Goal: Transaction & Acquisition: Purchase product/service

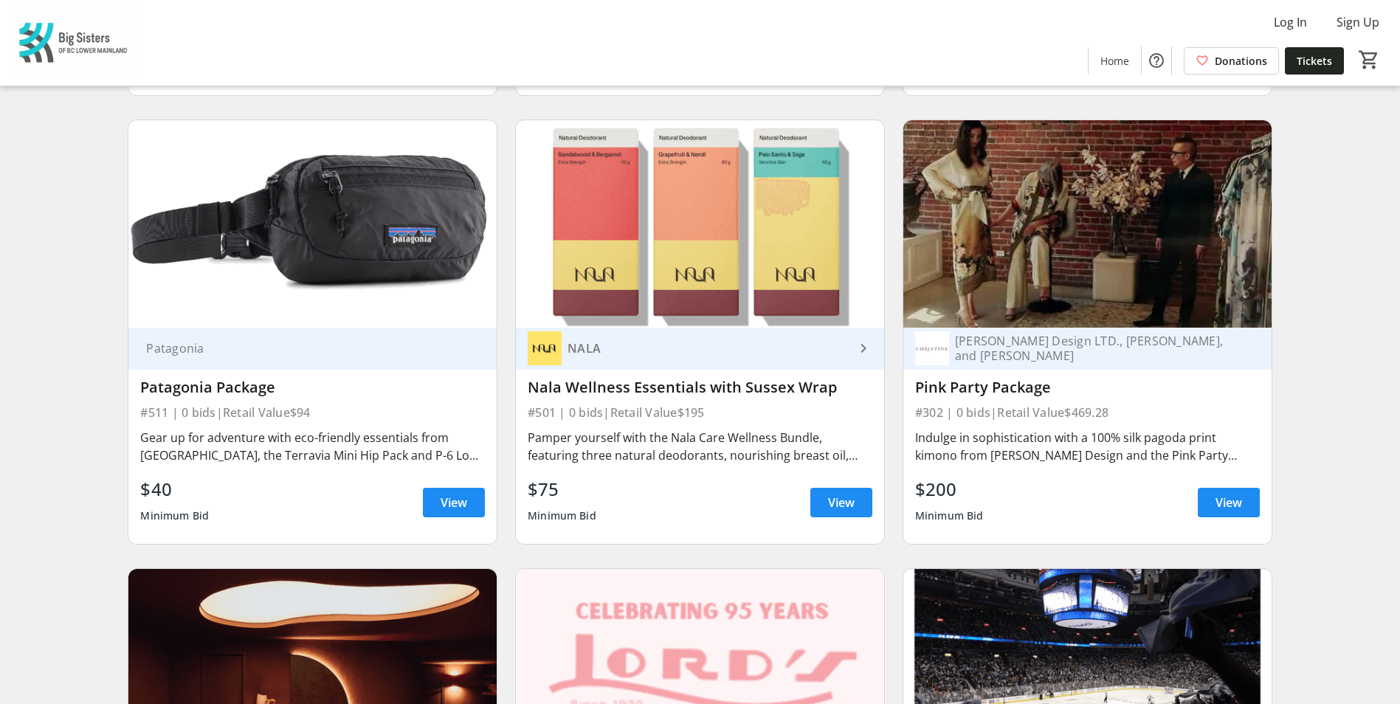
scroll to position [4650, 0]
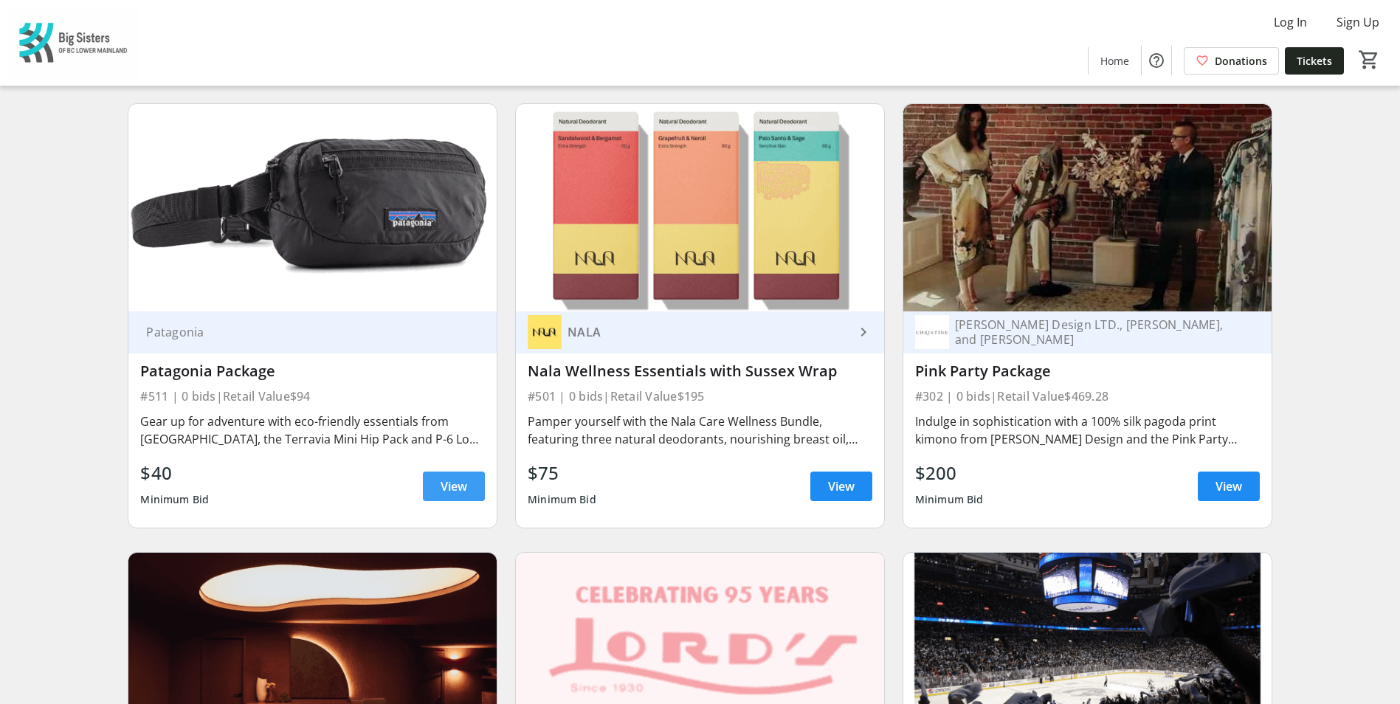
click at [450, 438] on span at bounding box center [454, 486] width 62 height 35
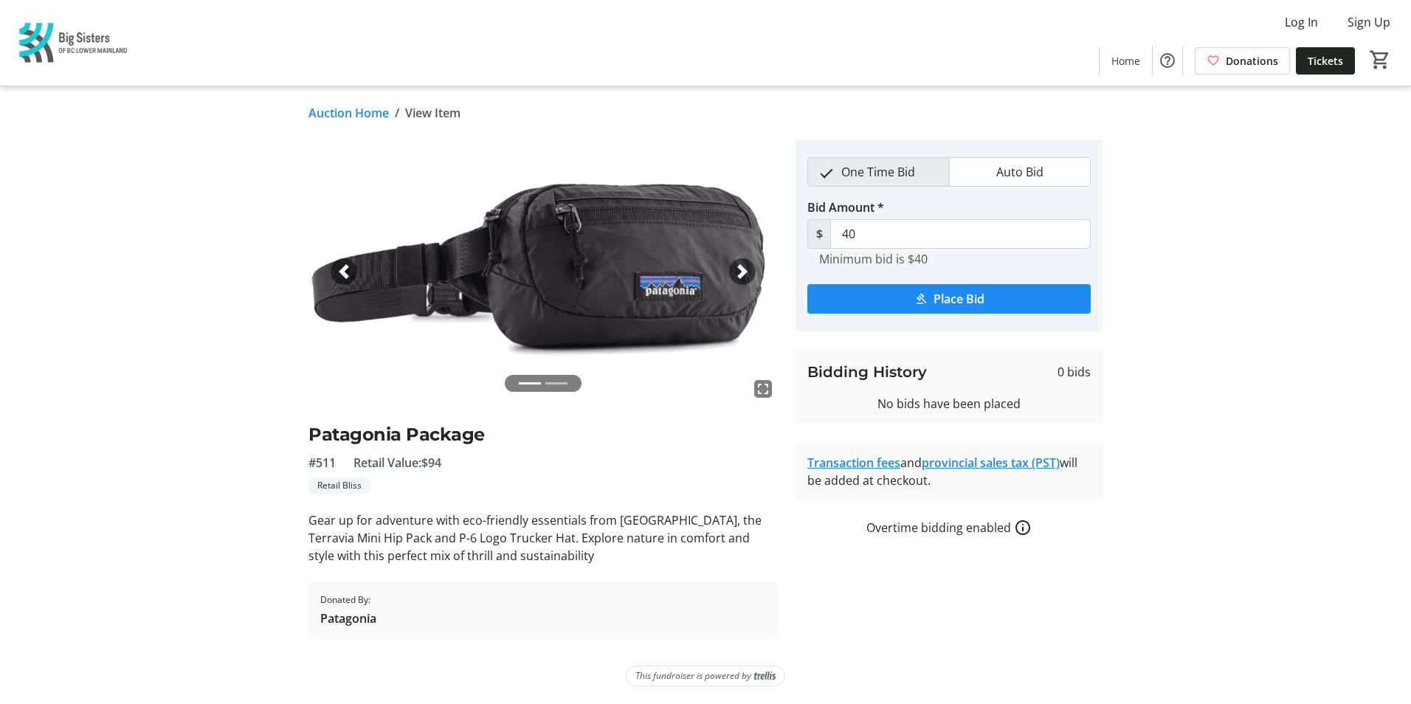
click at [563, 382] on li at bounding box center [556, 383] width 22 height 17
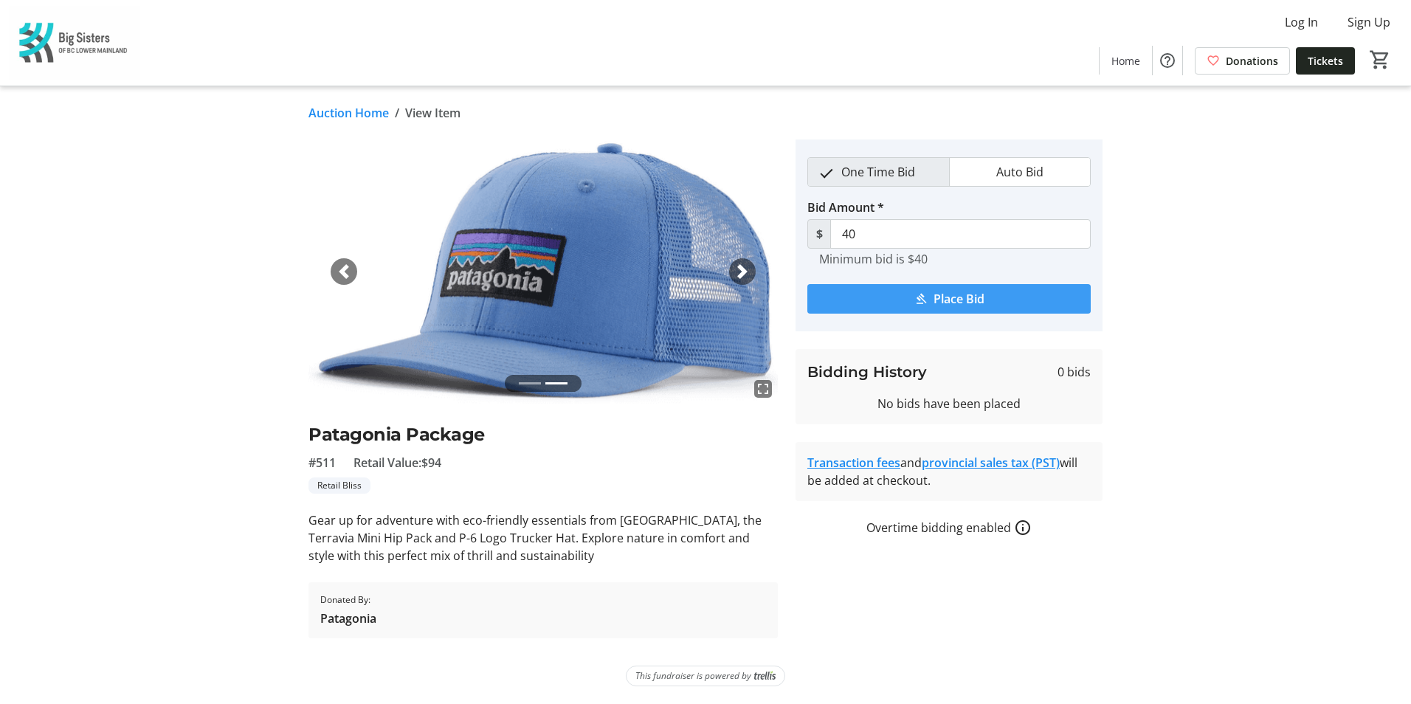
click at [925, 294] on mat-icon "submit" at bounding box center [920, 298] width 13 height 13
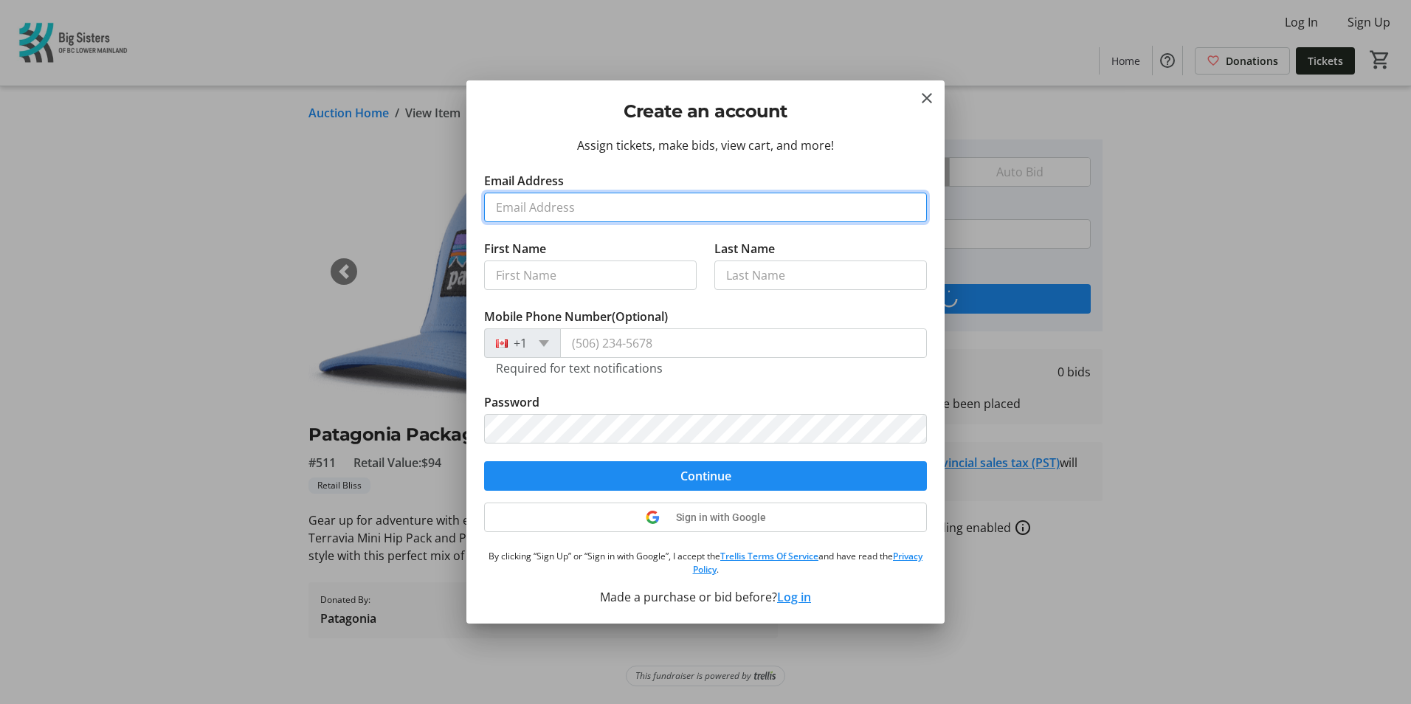
click at [550, 208] on input "Email Address" at bounding box center [705, 208] width 443 height 30
type input "[EMAIL_ADDRESS][DOMAIN_NAME]"
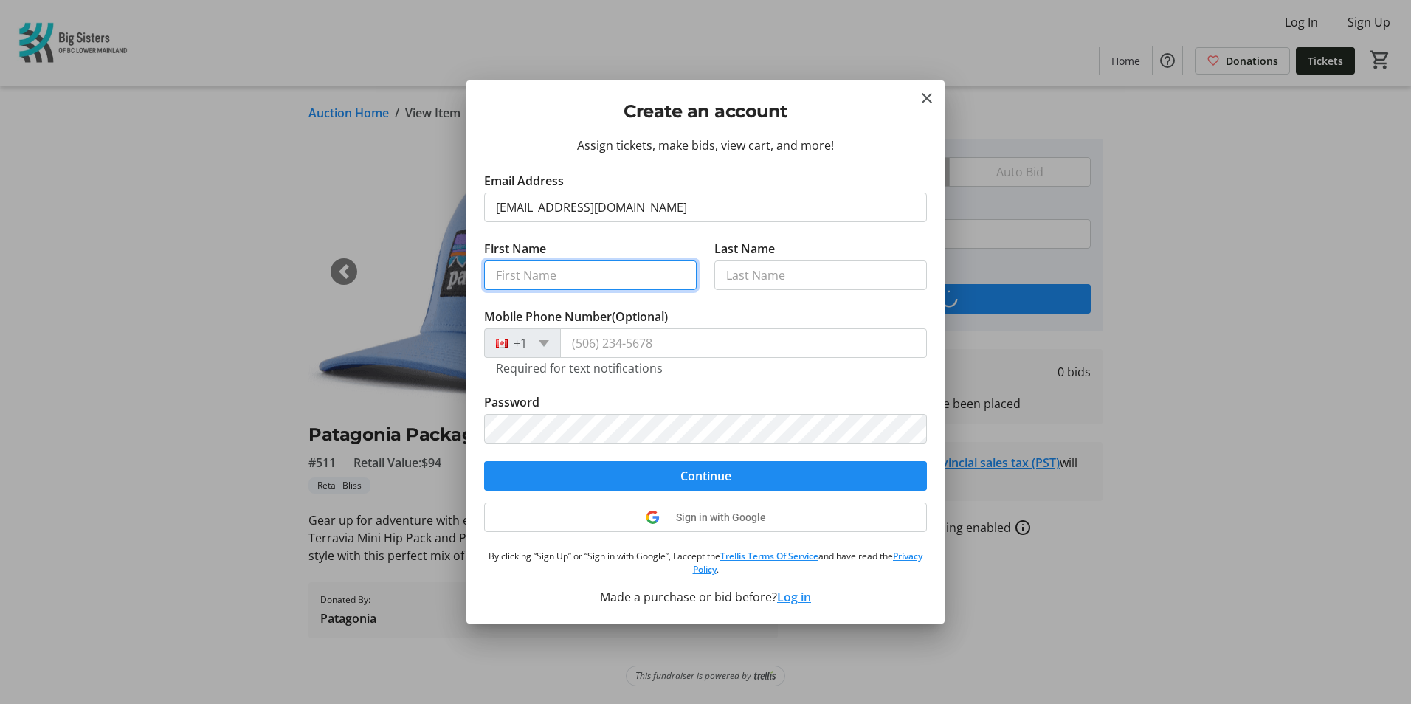
type input "[PERSON_NAME]"
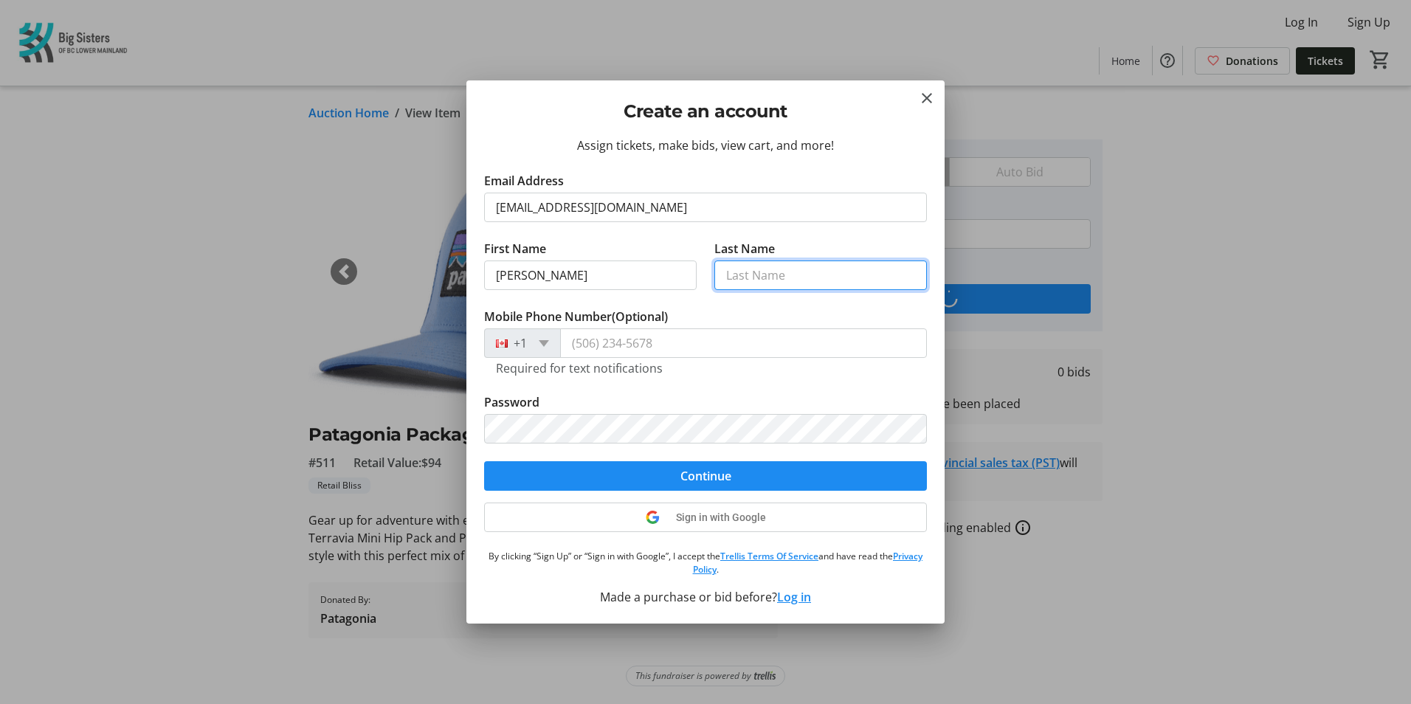
type input "[PERSON_NAME]"
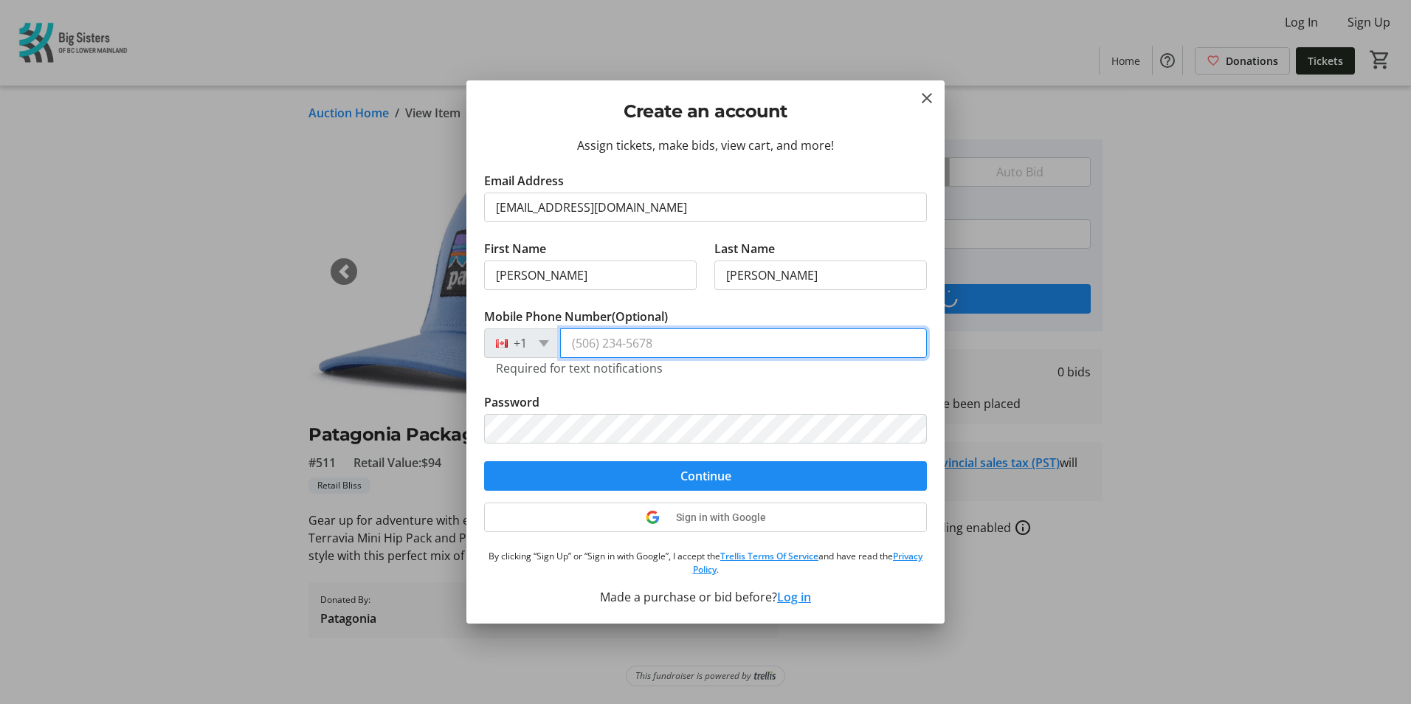
type input "[PHONE_NUMBER]"
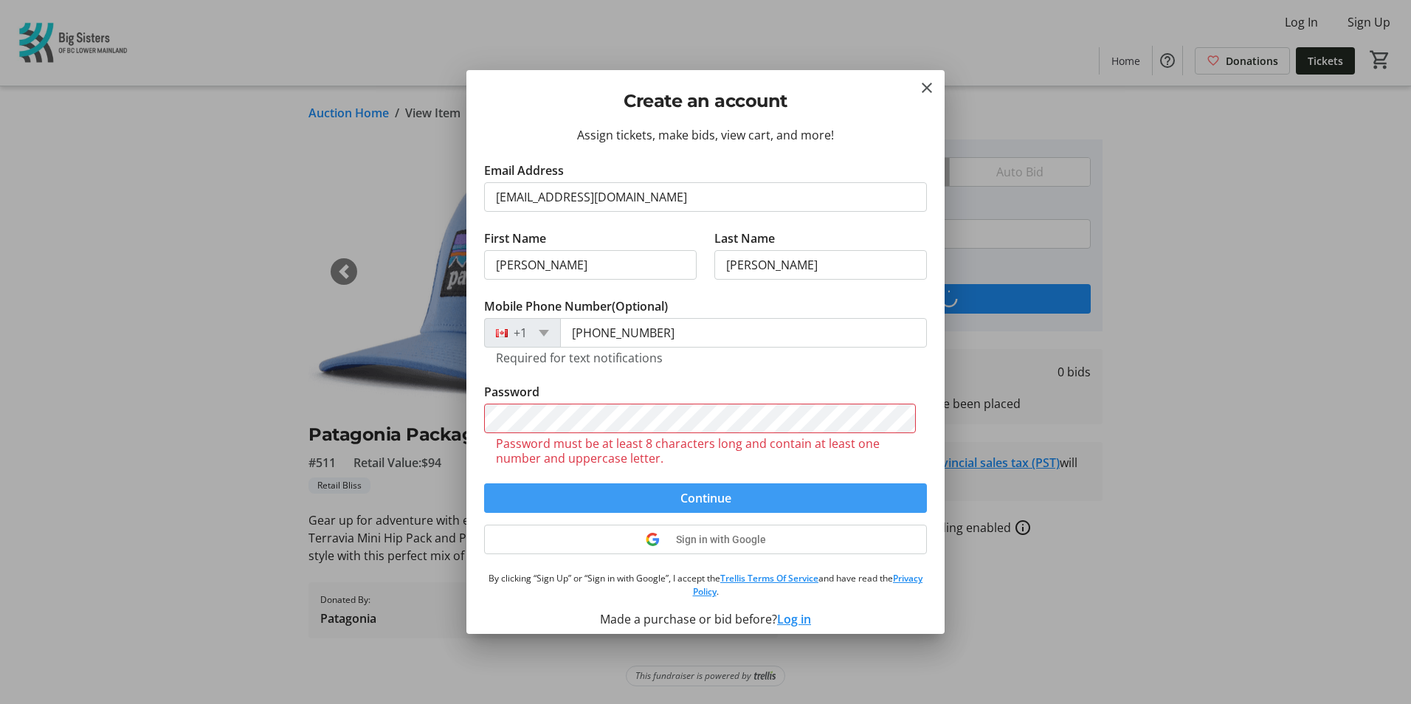
click at [765, 438] on form "Email Address [EMAIL_ADDRESS][DOMAIN_NAME] First Name [PERSON_NAME] Last Name […" at bounding box center [705, 337] width 443 height 351
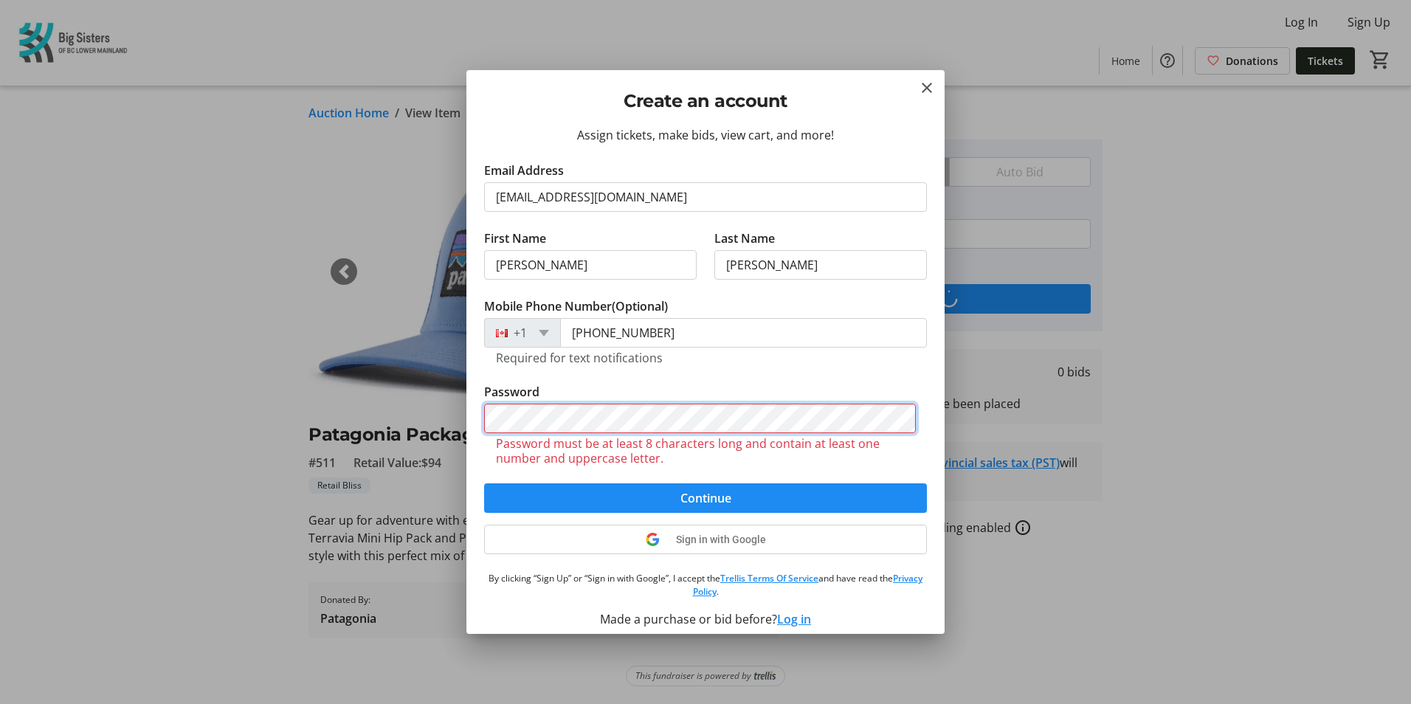
click at [464, 421] on div "Create an account Assign tickets, make bids, view cart, and more! Email Address…" at bounding box center [705, 352] width 1411 height 704
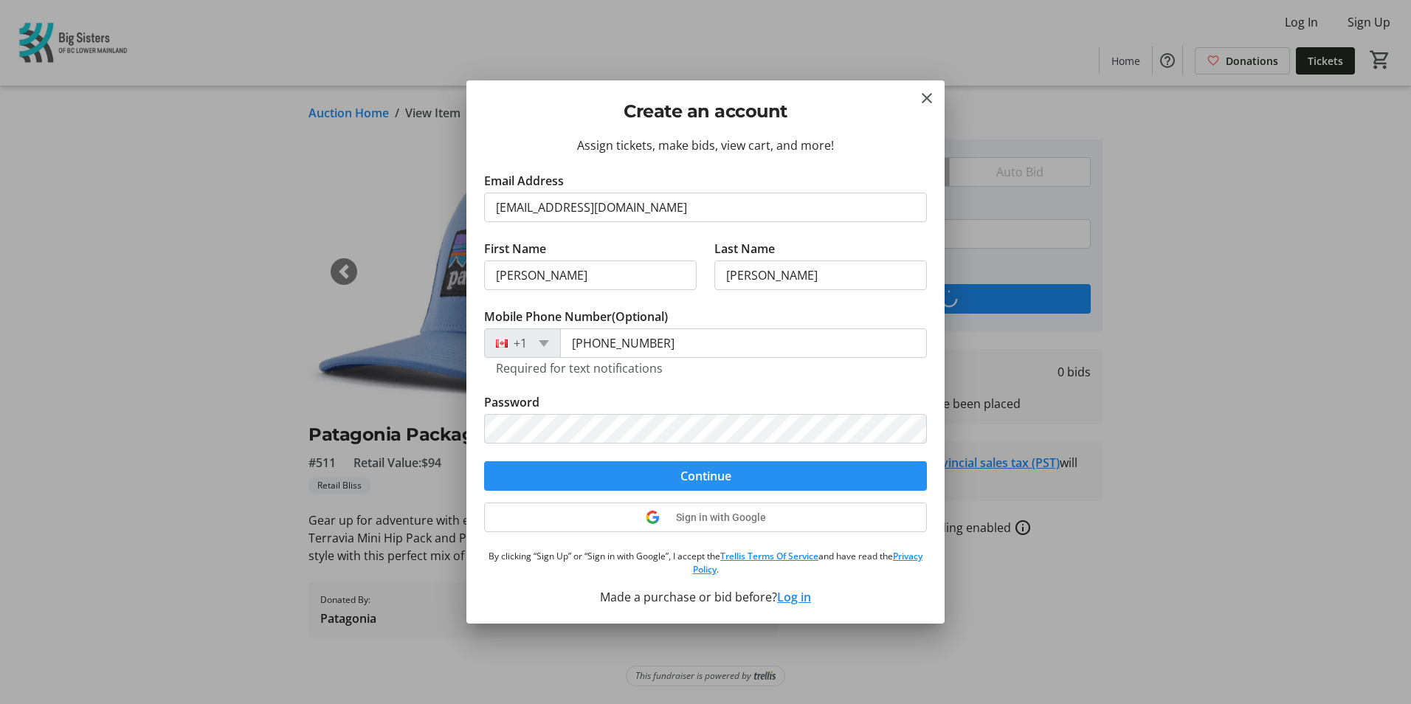
click at [749, 438] on span "submit" at bounding box center [705, 475] width 443 height 35
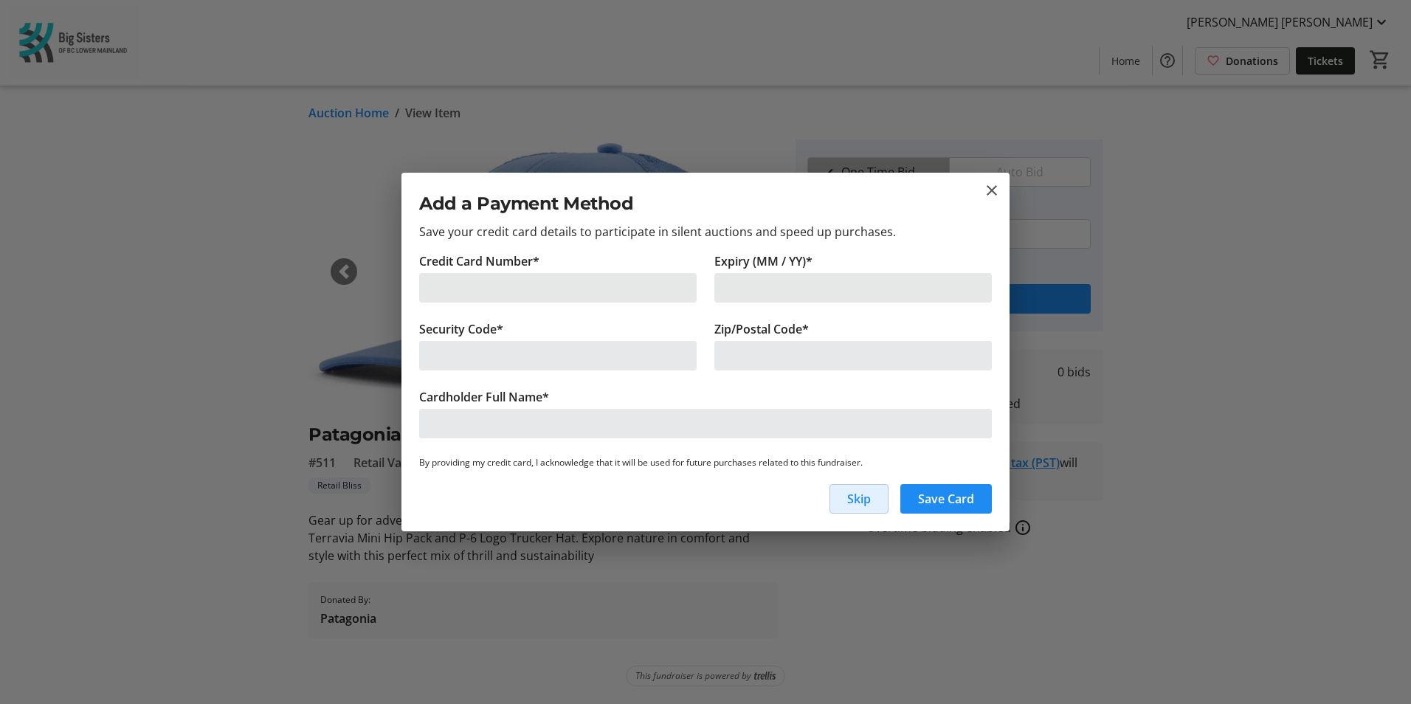
click at [554, 288] on div at bounding box center [557, 288] width 277 height 30
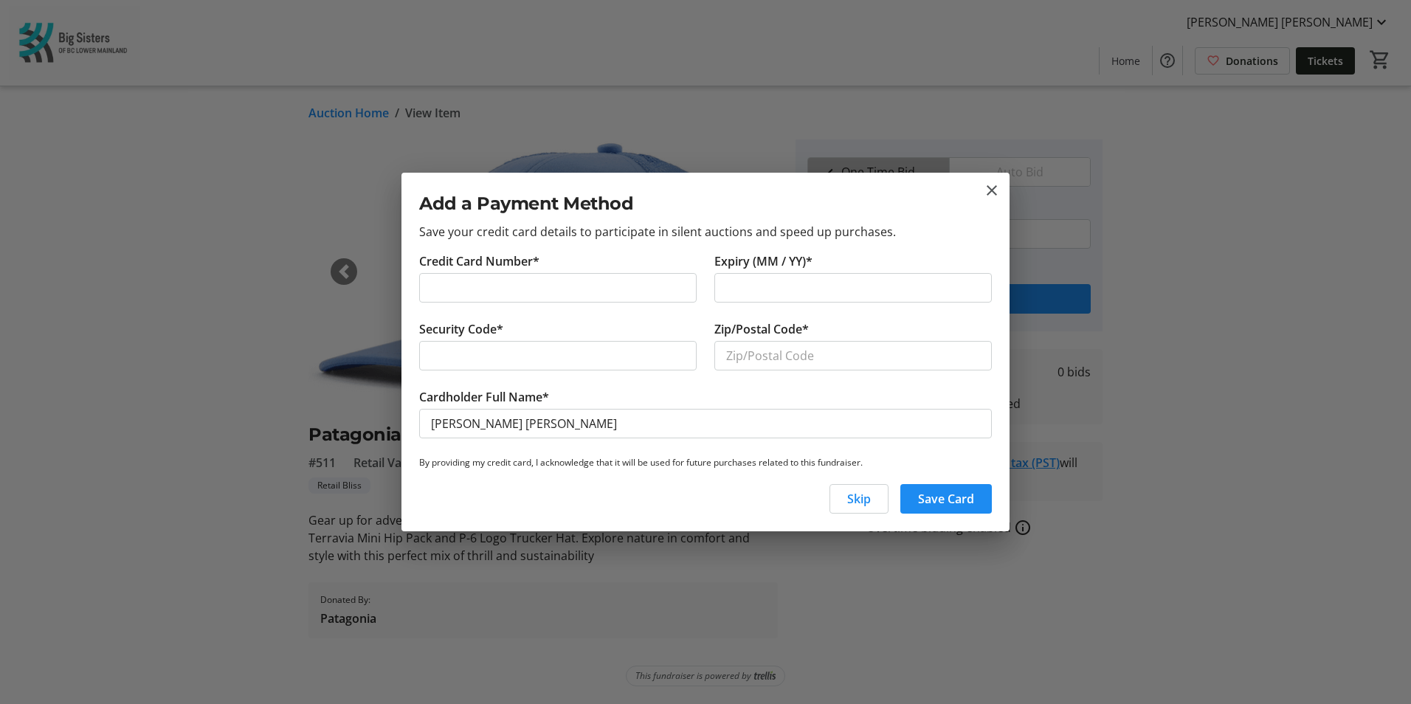
click at [537, 286] on iframe at bounding box center [558, 288] width 254 height 18
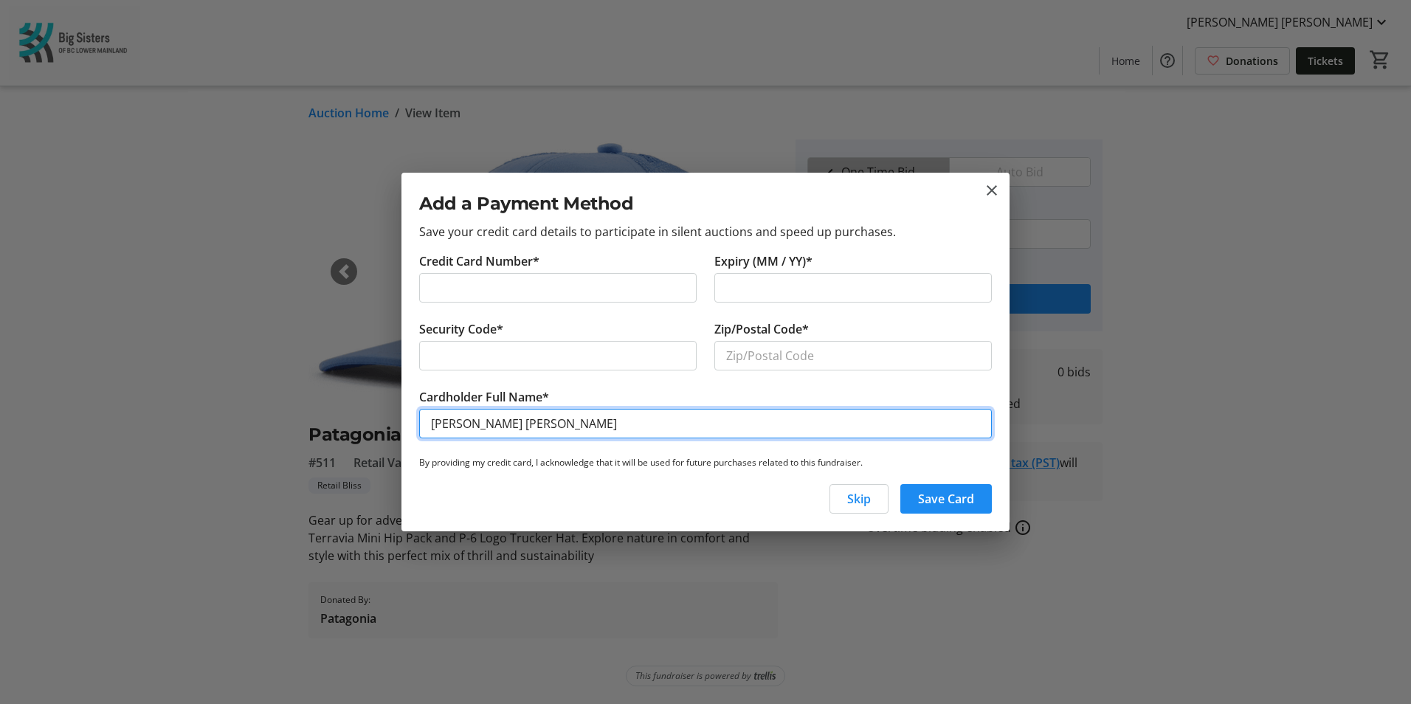
drag, startPoint x: 507, startPoint y: 425, endPoint x: 652, endPoint y: 453, distance: 147.3
click at [507, 426] on input "[PERSON_NAME] [PERSON_NAME]" at bounding box center [705, 424] width 573 height 30
type input "[PERSON_NAME]"
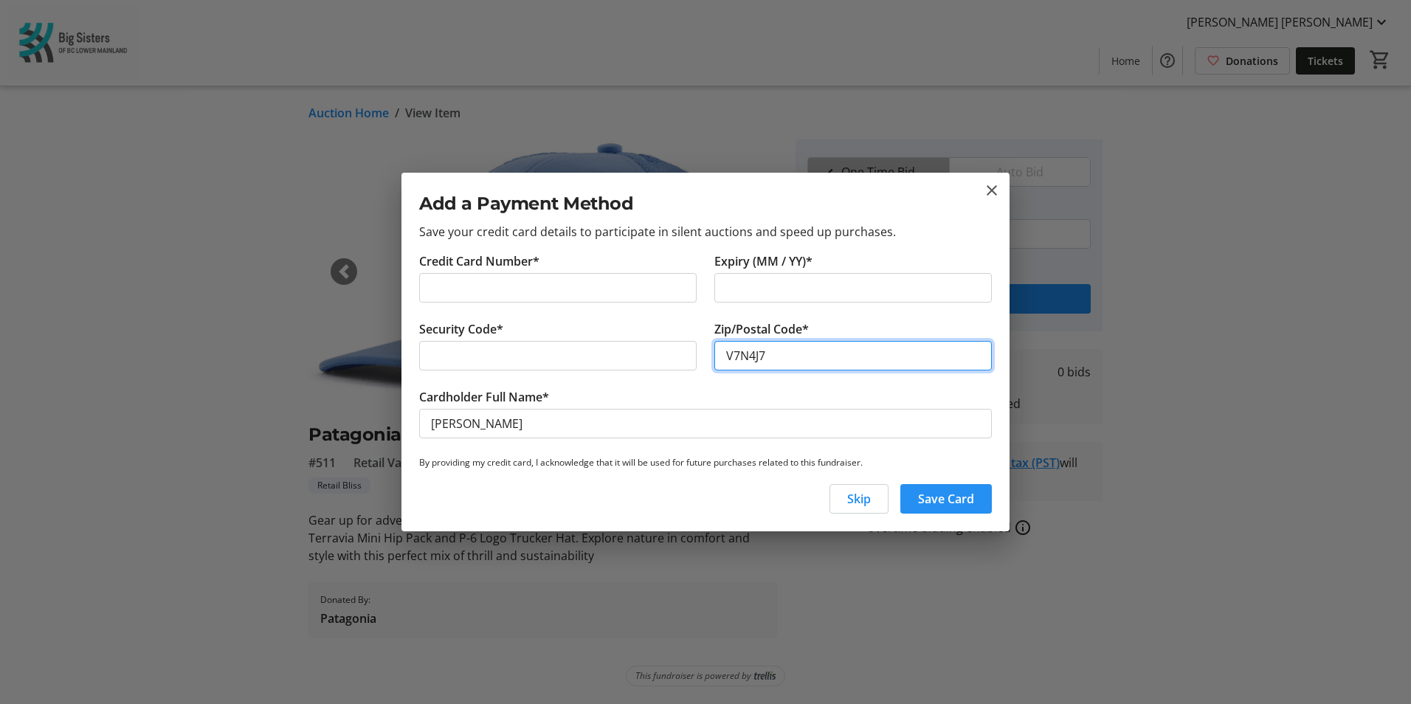
type input "V7N4J7"
click at [938, 438] on span "button" at bounding box center [946, 498] width 92 height 35
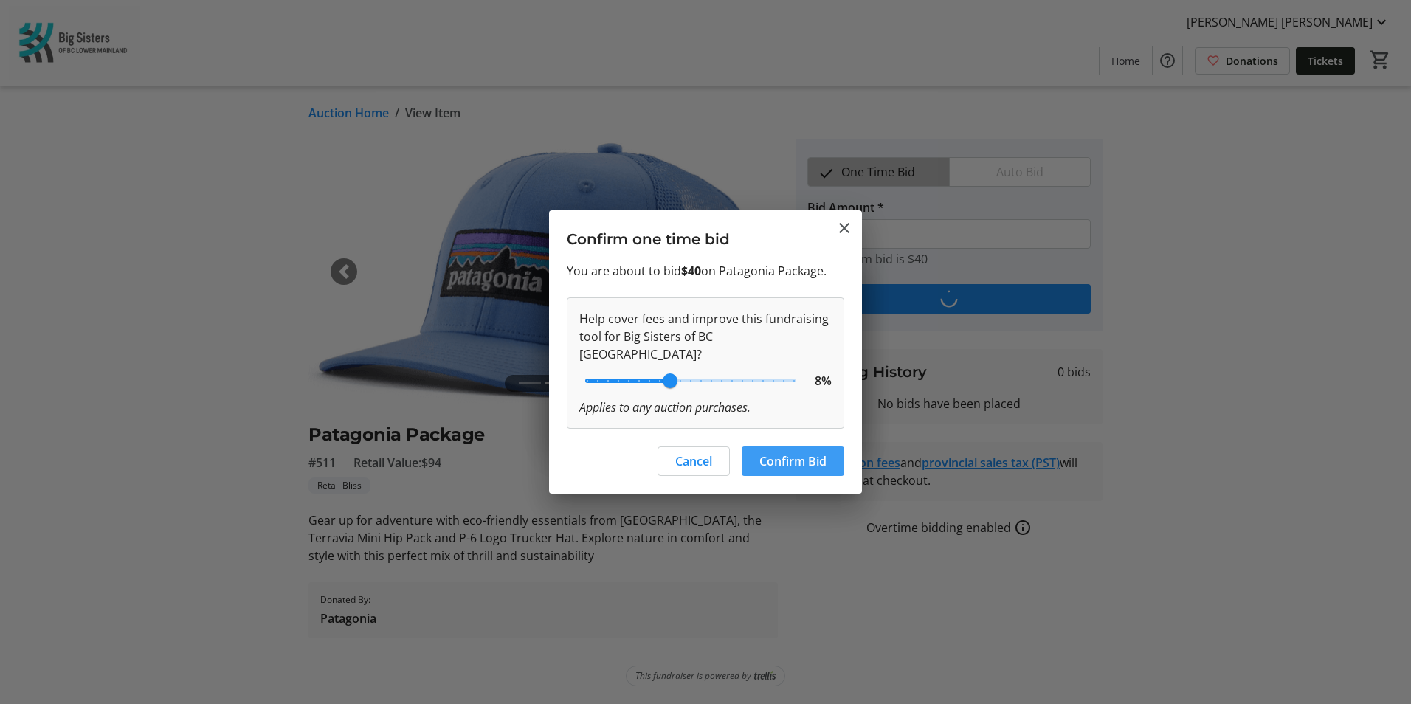
click at [796, 438] on span "Confirm Bid" at bounding box center [792, 461] width 67 height 18
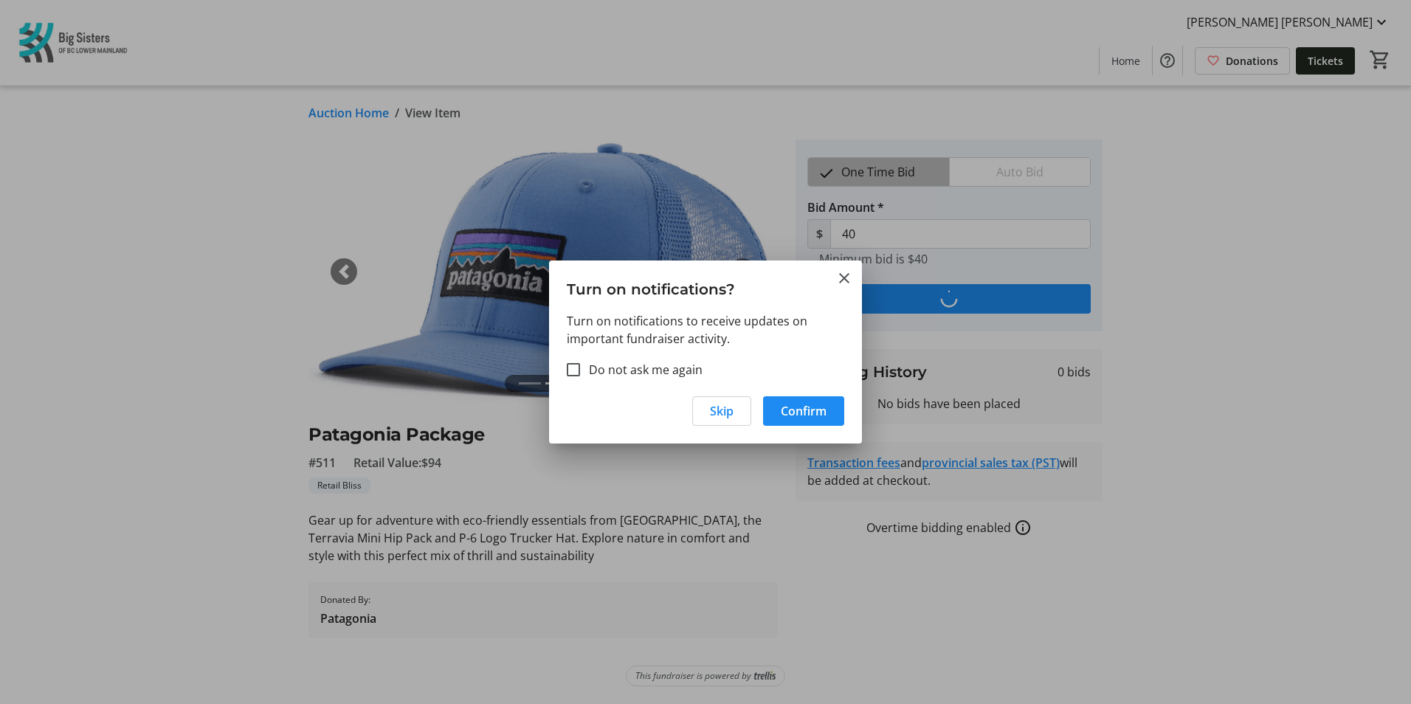
type input "50"
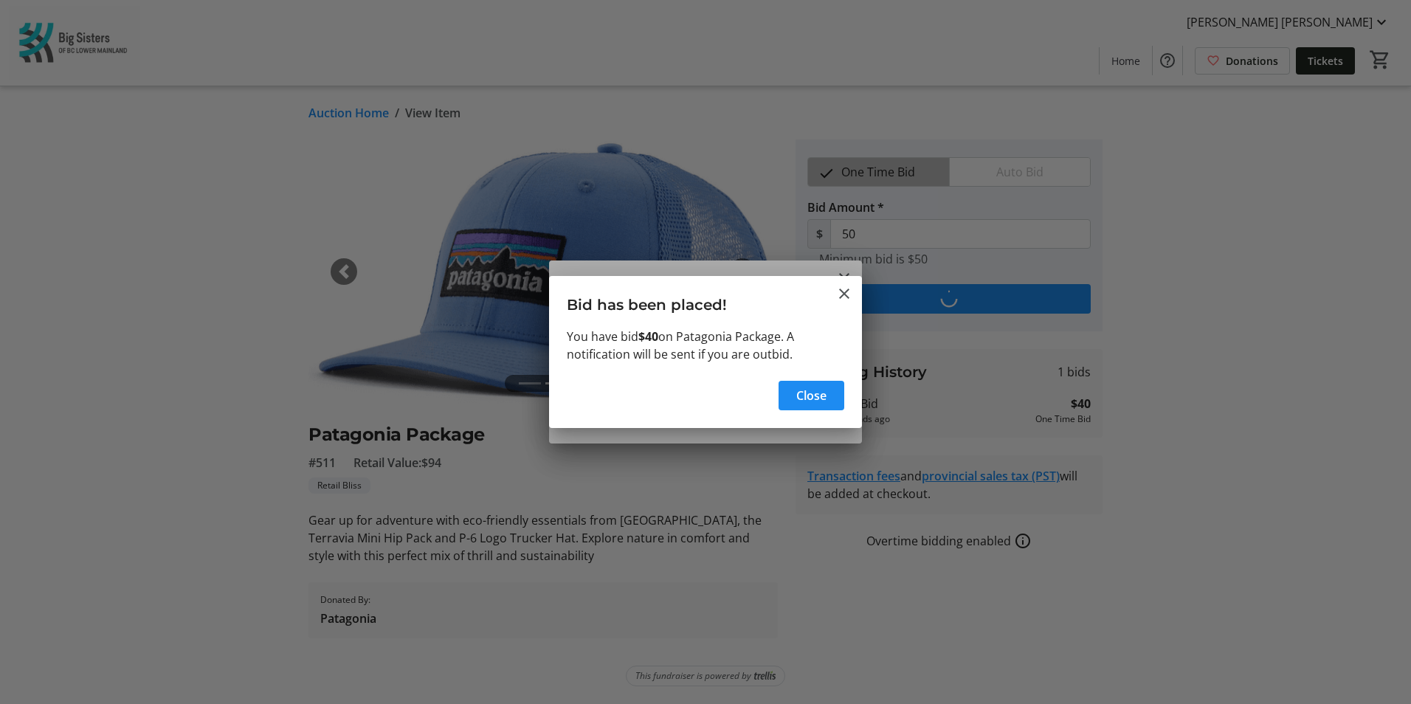
click at [614, 371] on tr-shared-ui-information-dialog-ui "Bid has been placed! You have bid $40 on Patagonia Package. A notification will…" at bounding box center [705, 352] width 313 height 152
click at [799, 393] on span "Close" at bounding box center [811, 396] width 30 height 18
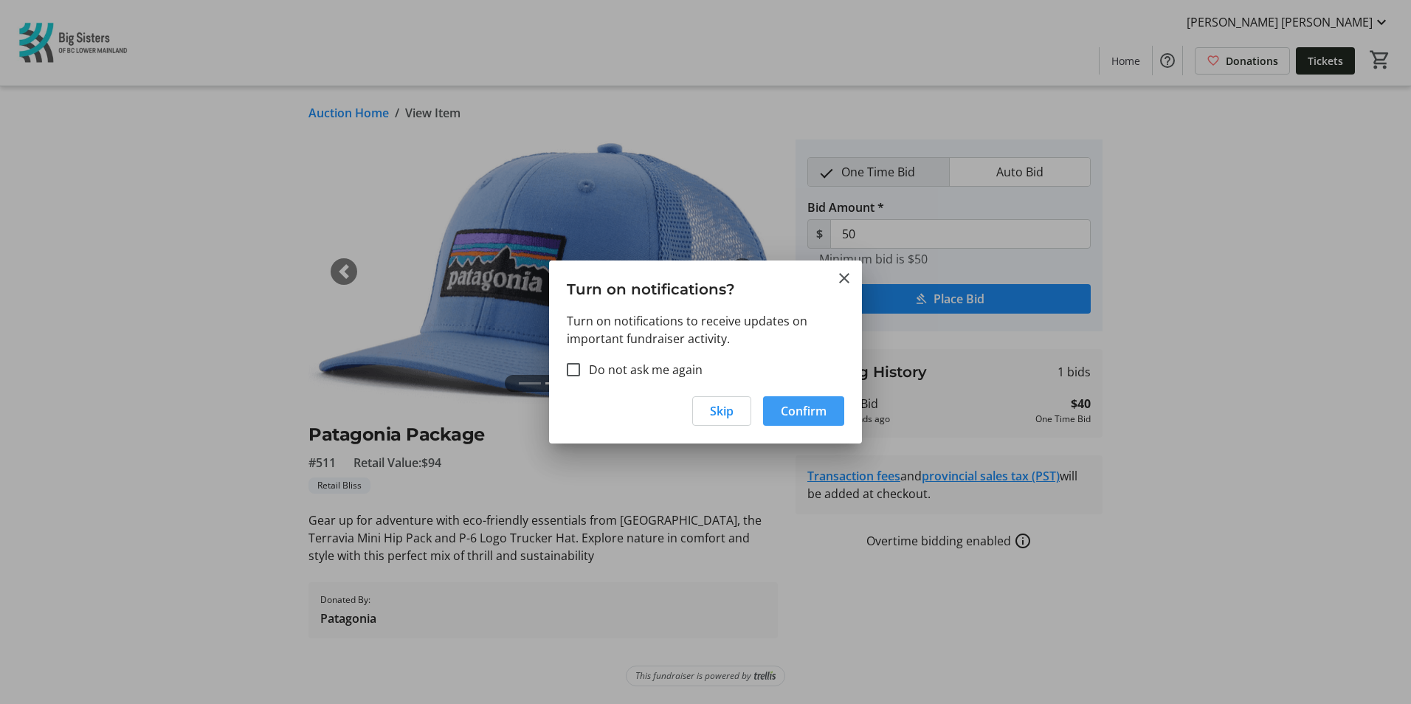
click at [802, 407] on span "Confirm" at bounding box center [804, 411] width 46 height 18
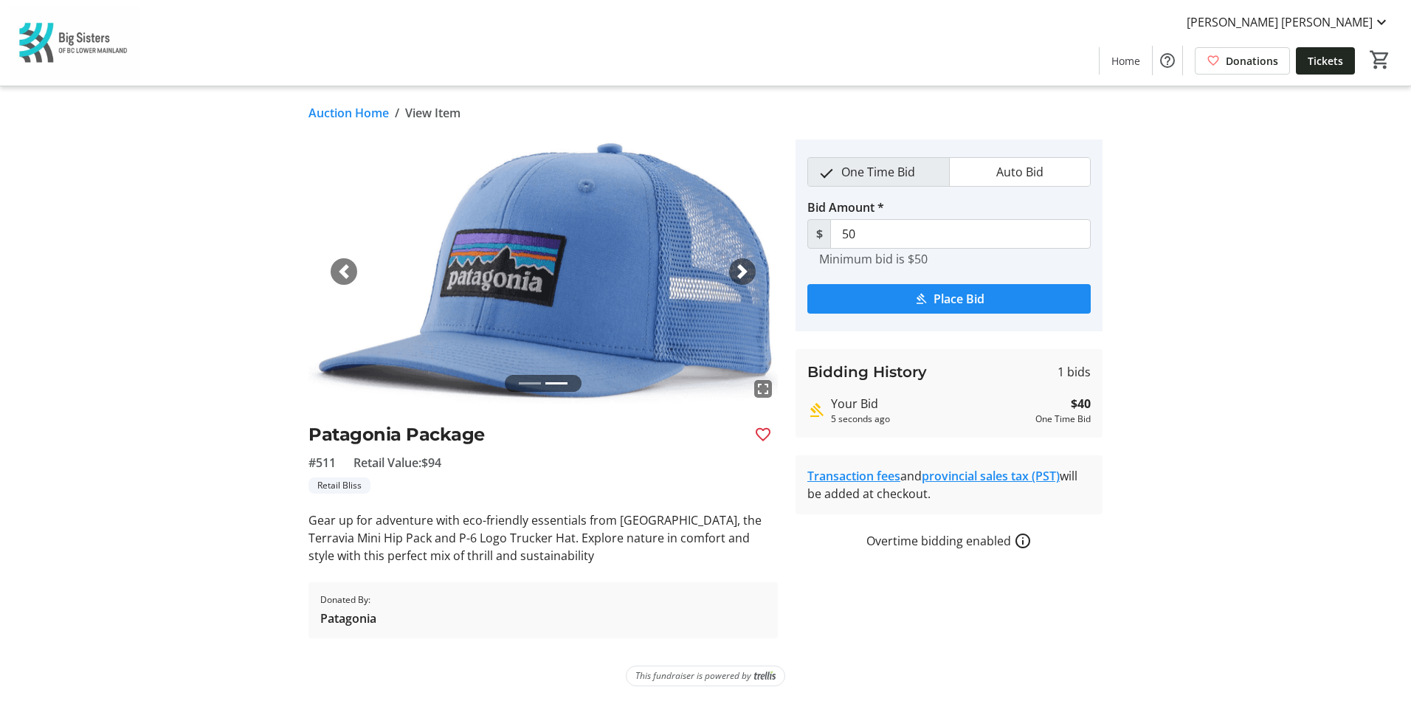
click at [356, 117] on link "Auction Home" at bounding box center [348, 113] width 80 height 18
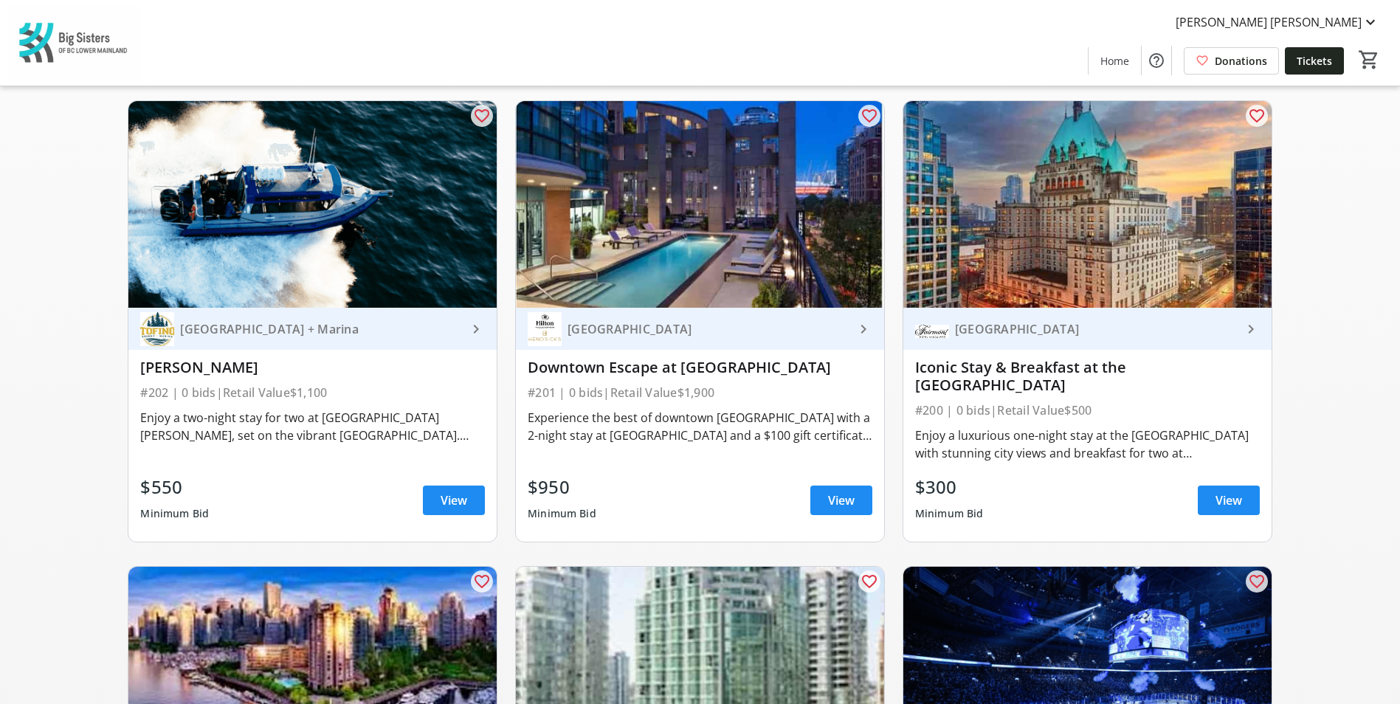
scroll to position [590, 0]
